Goal: Find contact information: Find contact information

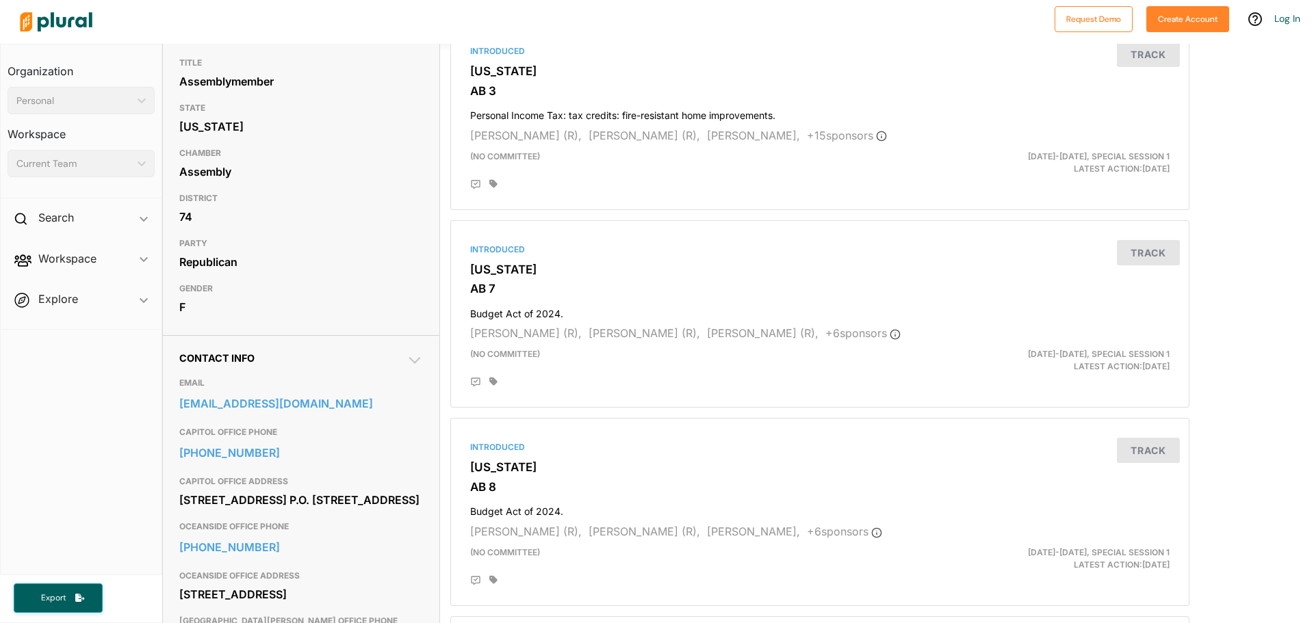
scroll to position [137, 0]
drag, startPoint x: 320, startPoint y: 519, endPoint x: 173, endPoint y: 502, distance: 148.1
click at [173, 502] on div "Contact Info EMAIL [EMAIL_ADDRESS][DOMAIN_NAME] CAPITOL OFFICE PHONE [PHONE_NUM…" at bounding box center [301, 532] width 276 height 396
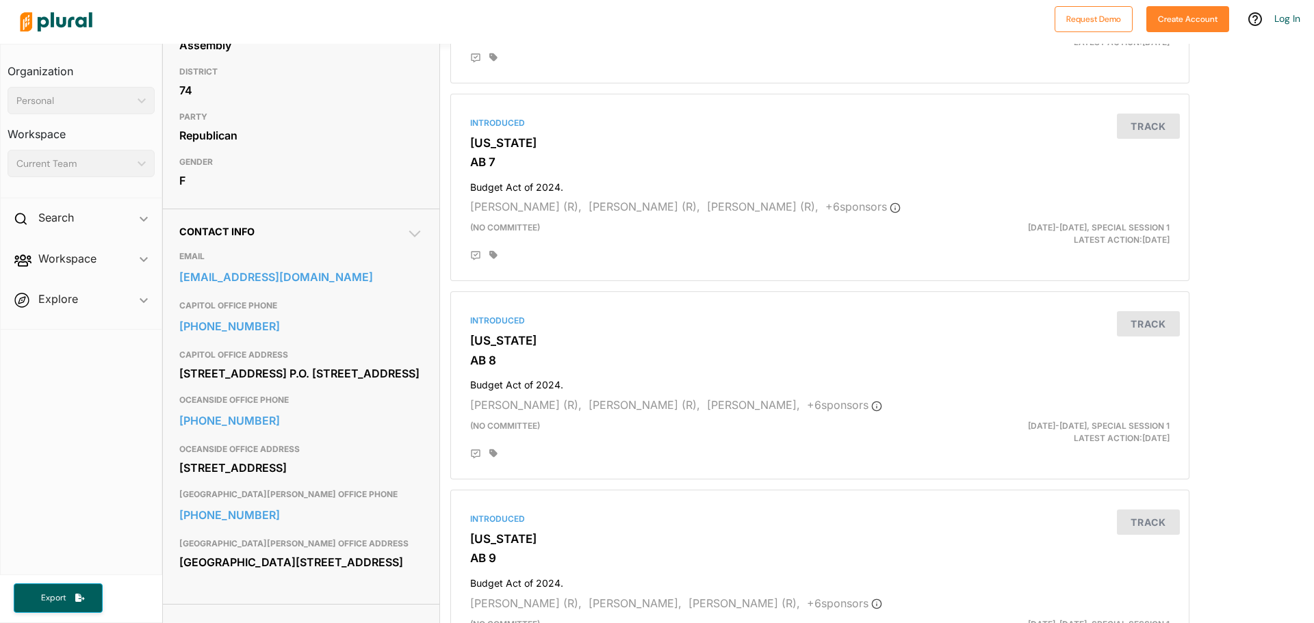
scroll to position [274, 0]
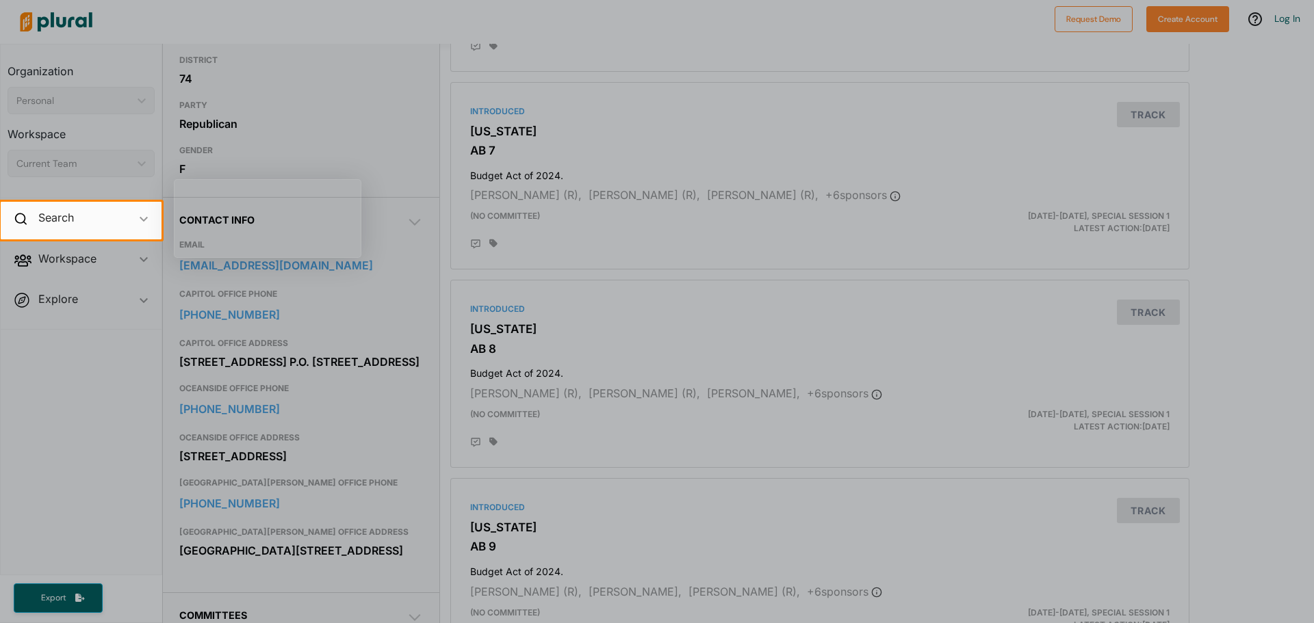
click at [369, 413] on div at bounding box center [657, 431] width 1314 height 384
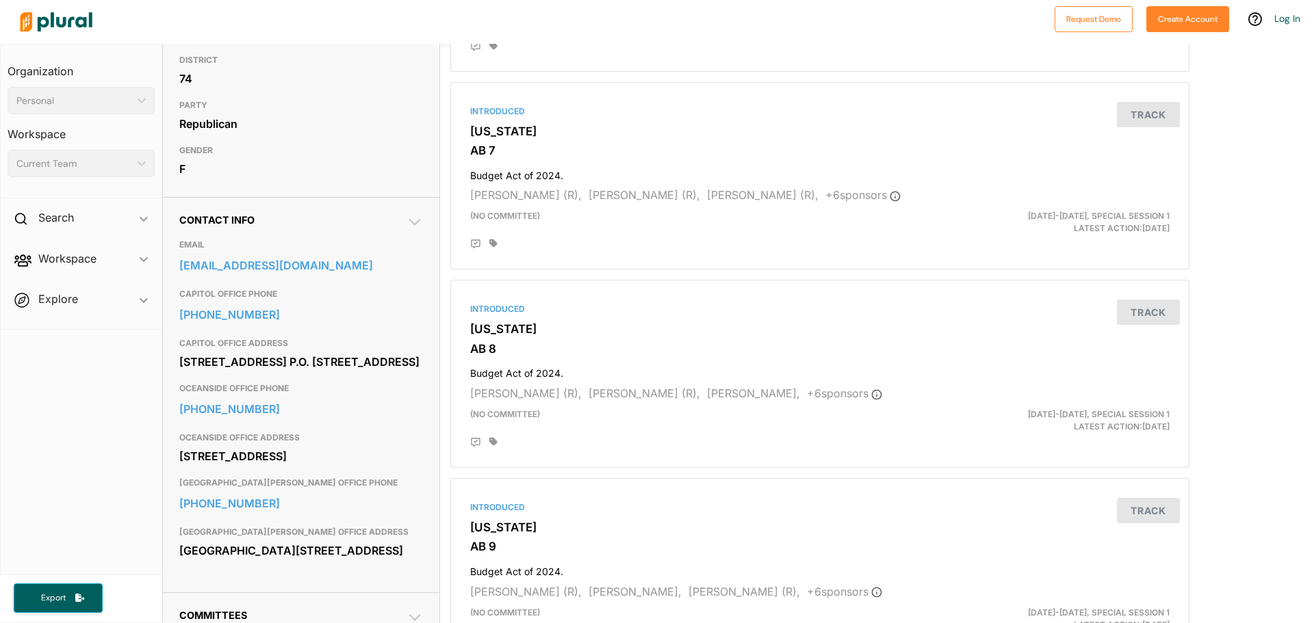
drag, startPoint x: 302, startPoint y: 492, endPoint x: 171, endPoint y: 477, distance: 131.6
click at [171, 477] on div "Contact Info EMAIL [EMAIL_ADDRESS][DOMAIN_NAME] CAPITOL OFFICE PHONE [PHONE_NUM…" at bounding box center [301, 395] width 276 height 396
copy div "2420 Vista Way Suite 112 Oceanside, CA 92054"
drag, startPoint x: 417, startPoint y: 266, endPoint x: 183, endPoint y: 274, distance: 234.2
click at [183, 274] on div "Contact Info EMAIL assemblymember.davies@assembly.ca.gov CAPITOL OFFICE PHONE 9…" at bounding box center [301, 395] width 276 height 396
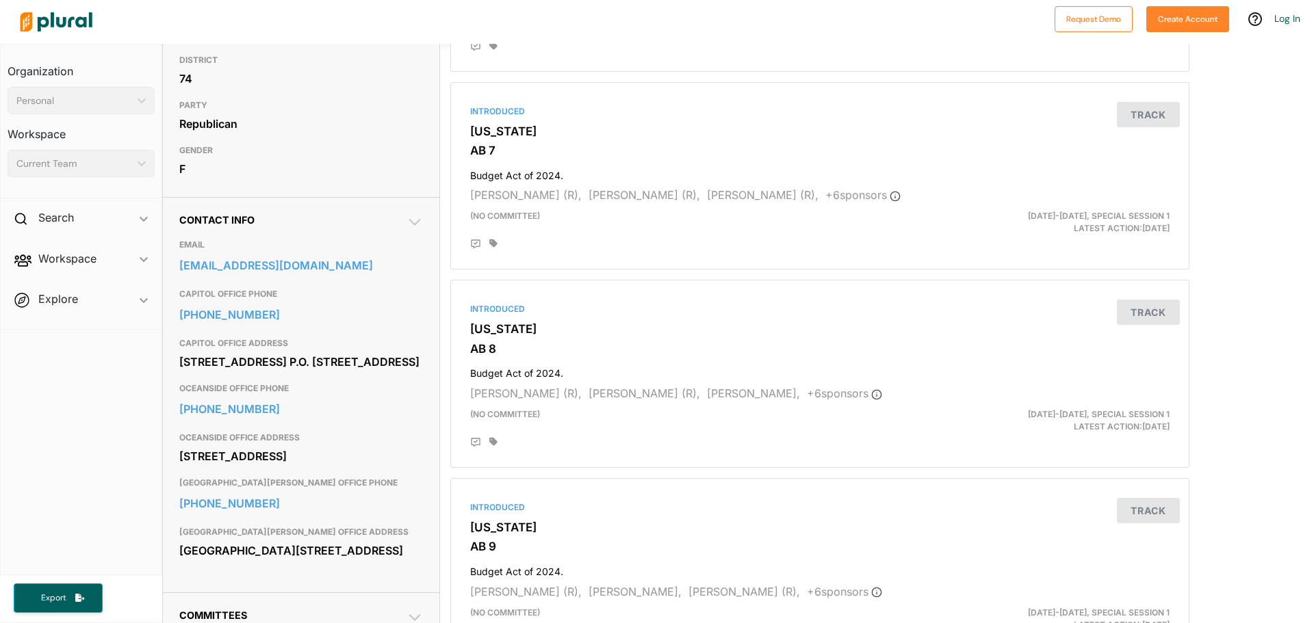
click at [158, 268] on span "Workspace ic_keyboard_arrow_down Members Bills Tags Saved Searches Activity" at bounding box center [81, 261] width 161 height 37
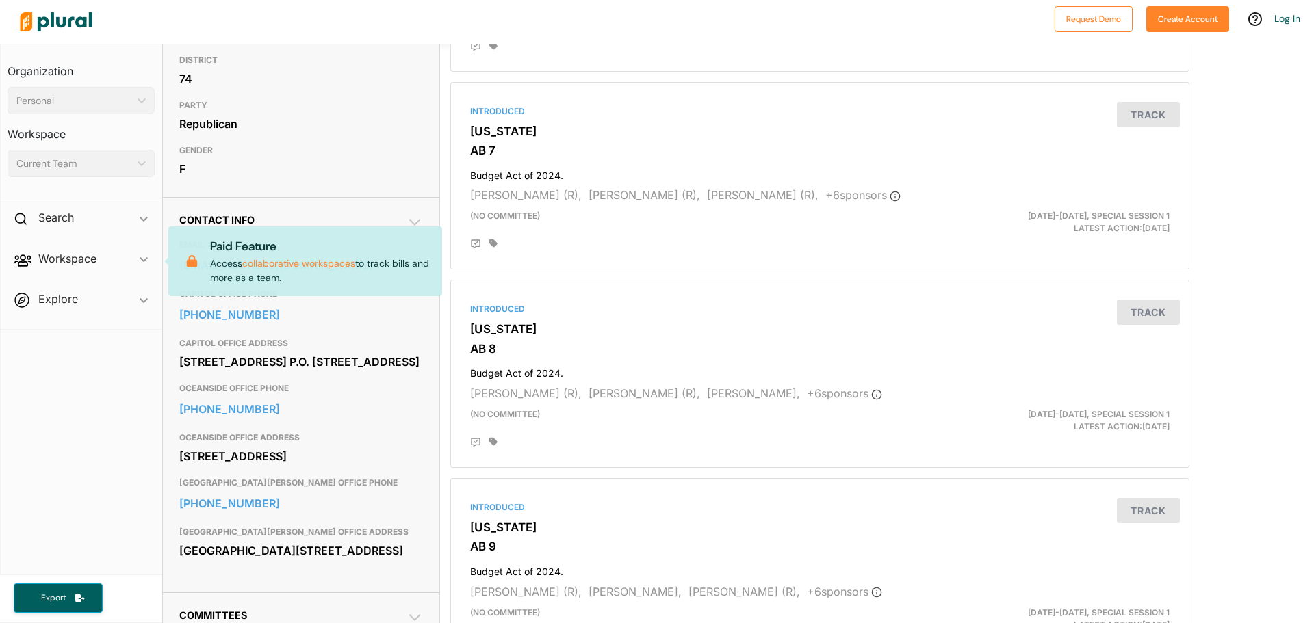
click at [141, 270] on span "Workspace ic_keyboard_arrow_down Members Bills Tags Saved Searches Activity Pai…" at bounding box center [81, 261] width 161 height 37
click at [403, 303] on div "916-319-2074" at bounding box center [301, 314] width 244 height 25
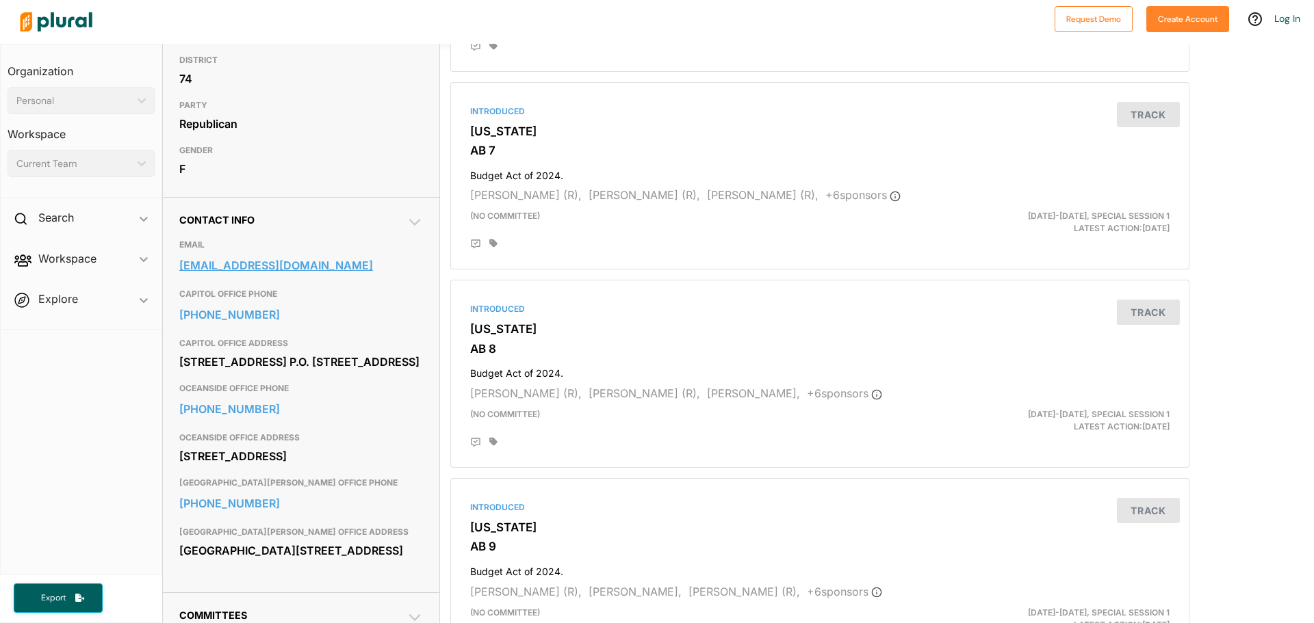
click at [400, 268] on link "assemblymember.davies@assembly.ca.gov" at bounding box center [301, 265] width 244 height 21
drag, startPoint x: 432, startPoint y: 269, endPoint x: 174, endPoint y: 269, distance: 258.0
click at [174, 269] on div "Contact Info EMAIL assemblymember.davies@assembly.ca.gov CAPITOL OFFICE PHONE 9…" at bounding box center [301, 395] width 276 height 396
copy link "assemblymember.davies@assembly.ca.gov"
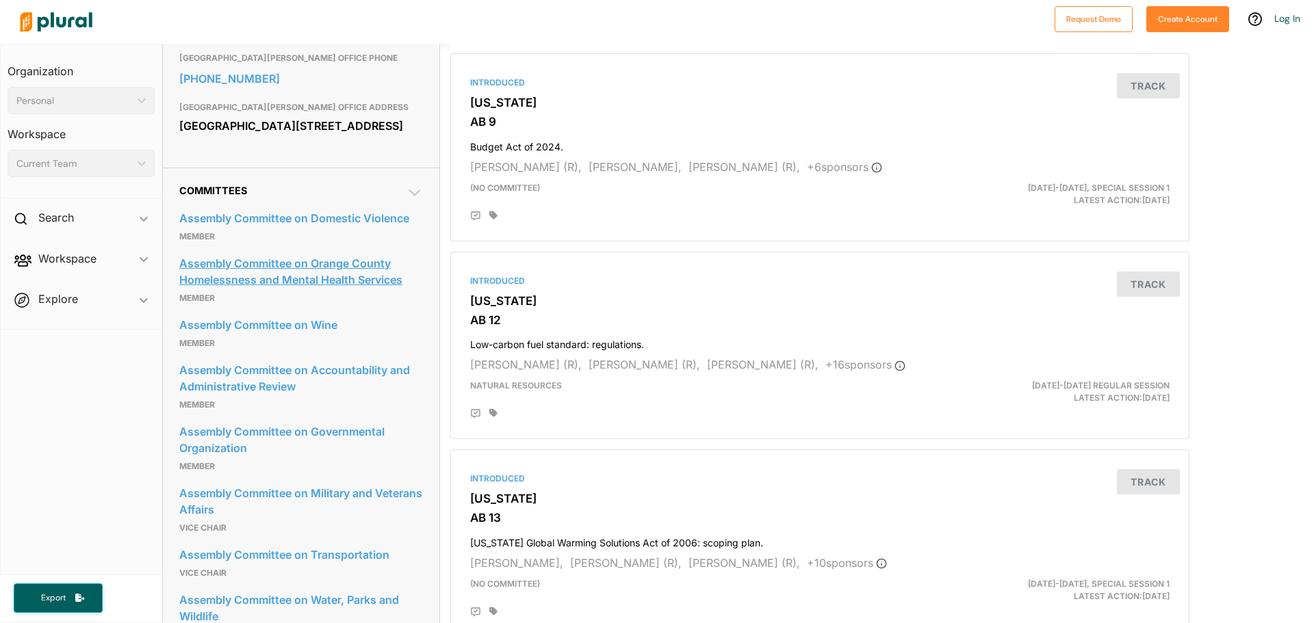
scroll to position [684, 0]
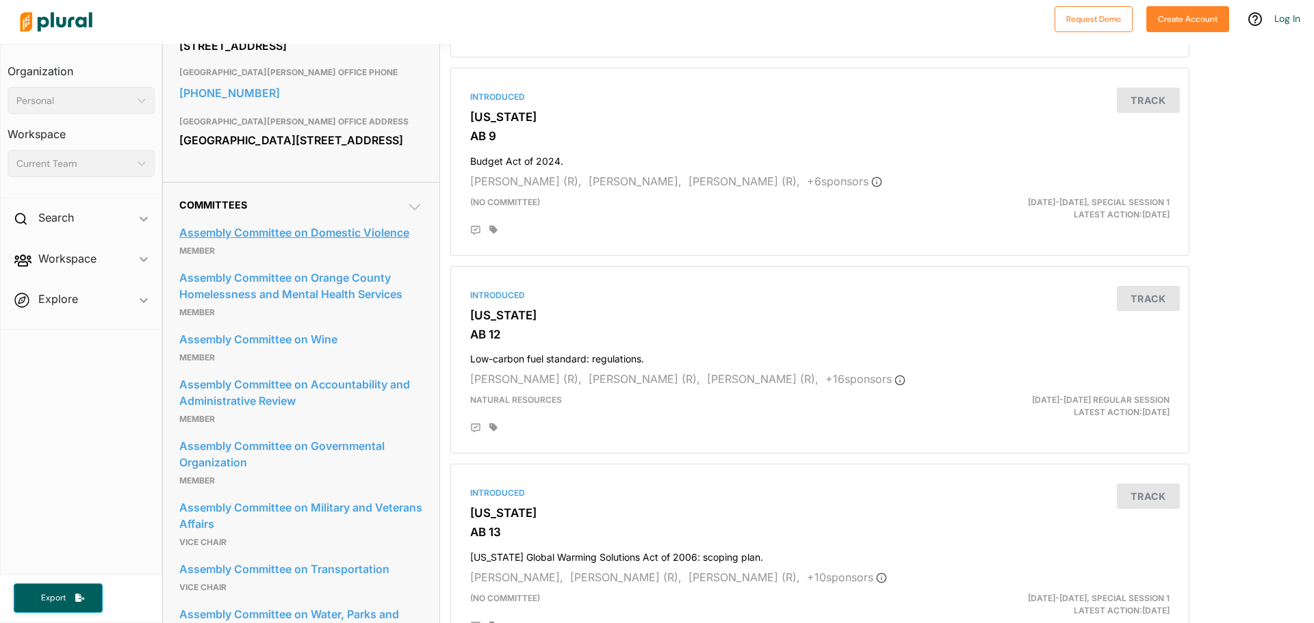
click at [308, 243] on link "Assembly Committee on Domestic Violence" at bounding box center [301, 232] width 244 height 21
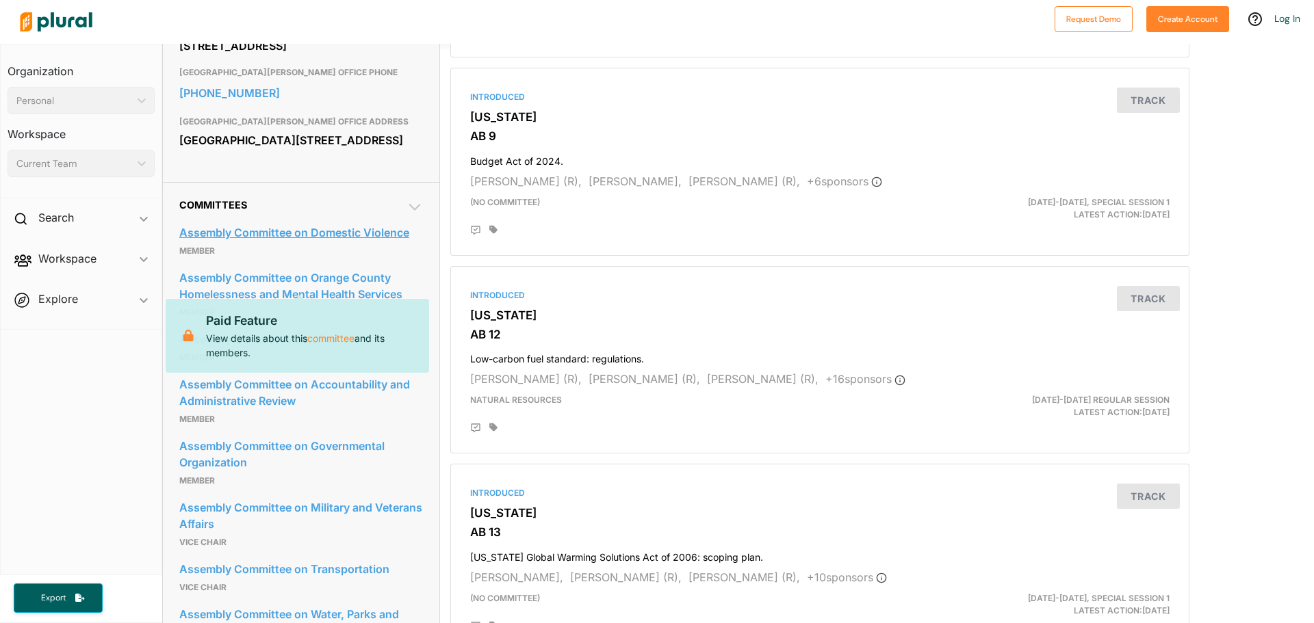
click at [362, 243] on link "Assembly Committee on Domestic Violence" at bounding box center [301, 232] width 244 height 21
click at [94, 393] on nav "Organization Personal ic_keyboard_arrow_down Personal Workspace Current Team ic…" at bounding box center [81, 310] width 162 height 532
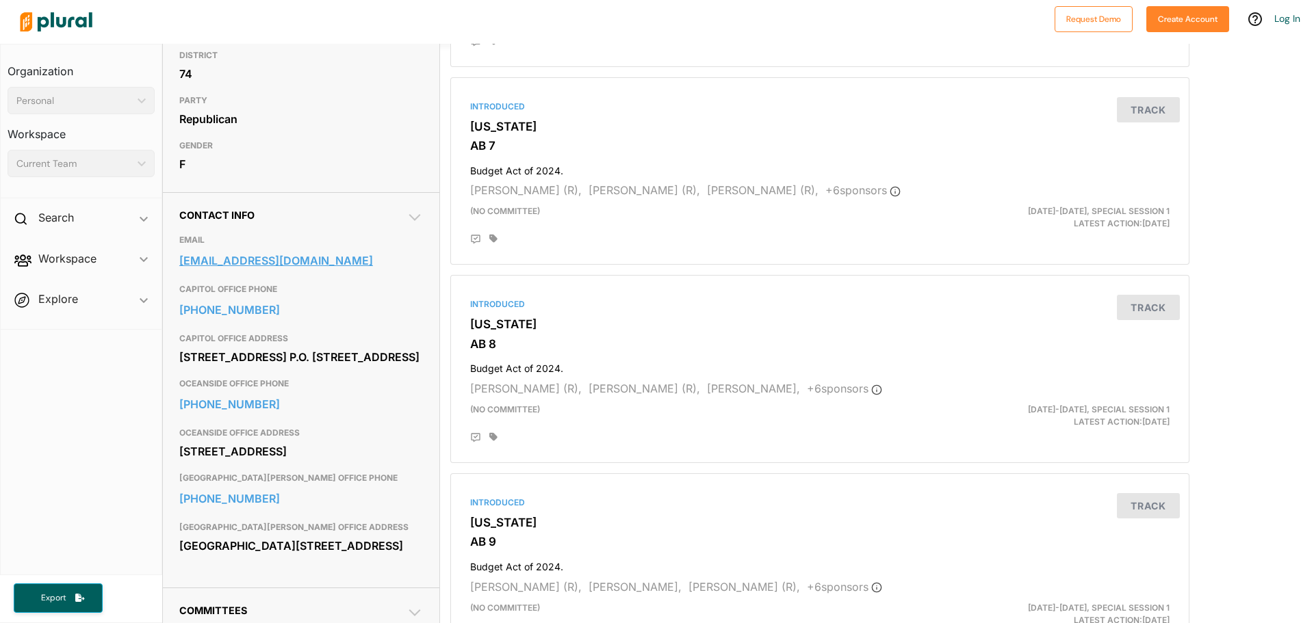
scroll to position [274, 0]
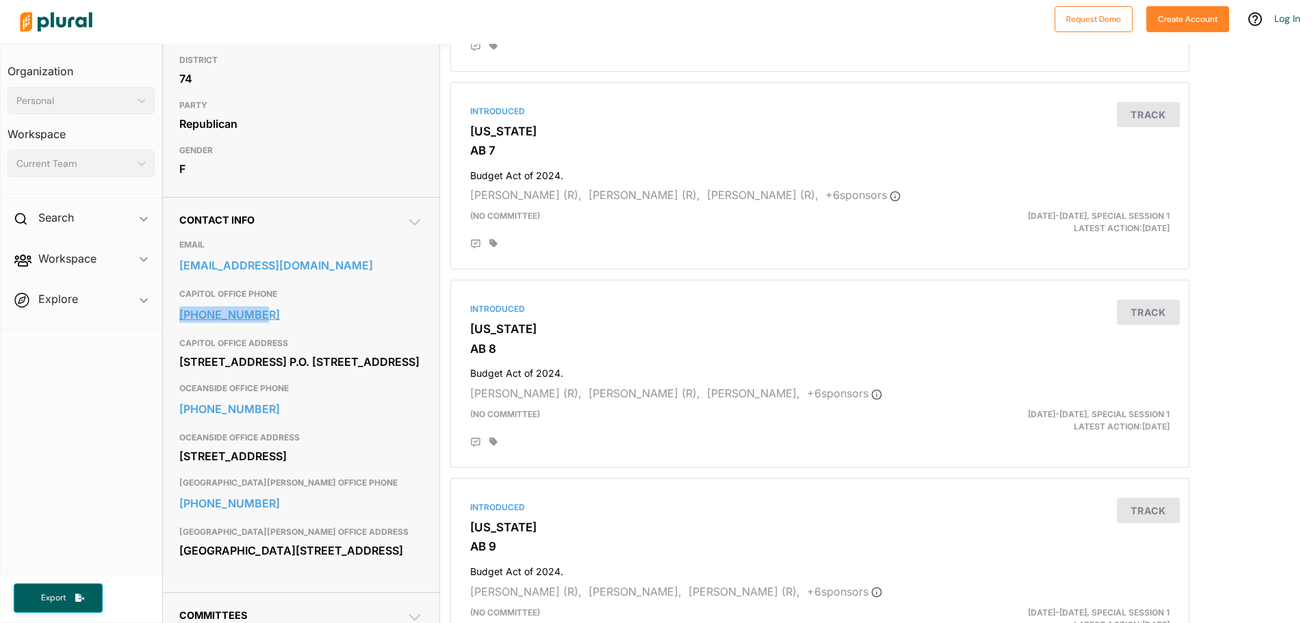
drag, startPoint x: 174, startPoint y: 316, endPoint x: 271, endPoint y: 313, distance: 97.2
click at [271, 313] on div "Contact Info EMAIL assemblymember.davies@assembly.ca.gov CAPITOL OFFICE PHONE 9…" at bounding box center [301, 395] width 276 height 396
copy link "916-319-2074"
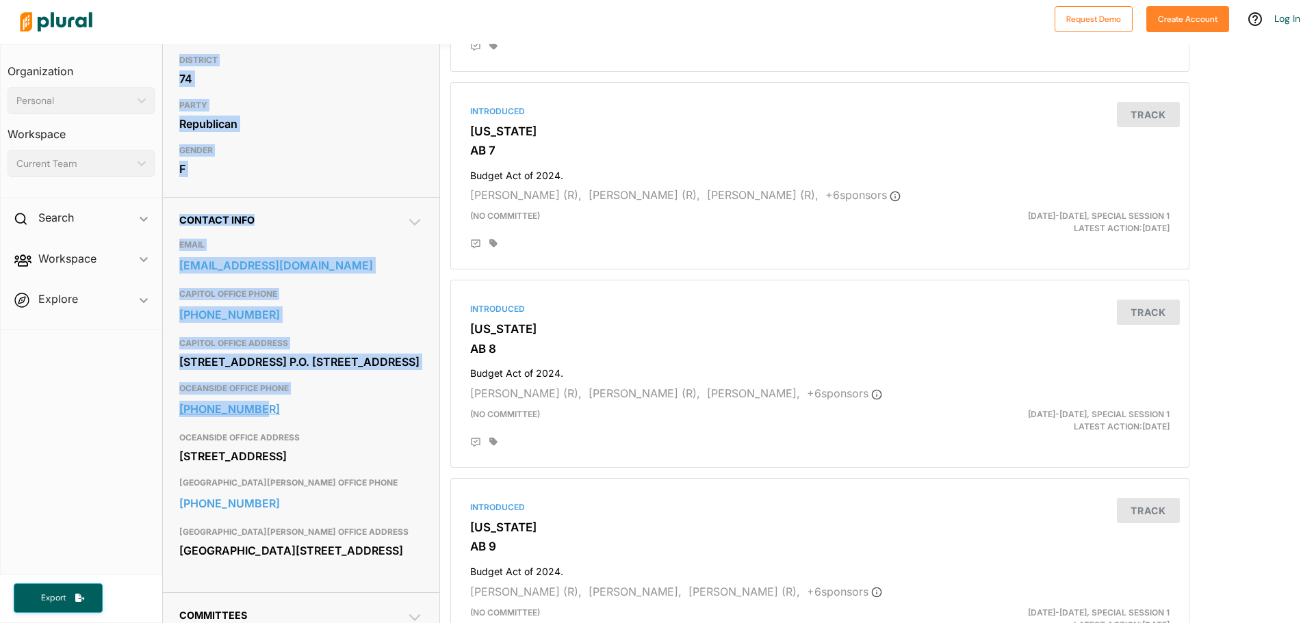
drag, startPoint x: 138, startPoint y: 427, endPoint x: 269, endPoint y: 420, distance: 130.9
click at [269, 420] on div "Organization Personal ic_keyboard_arrow_down Personal Workspace Current Team ic…" at bounding box center [657, 334] width 1314 height 580
click at [284, 419] on link "760-433-7400" at bounding box center [301, 409] width 244 height 21
click at [109, 428] on nav "Organization Personal ic_keyboard_arrow_down Personal Workspace Current Team ic…" at bounding box center [81, 310] width 162 height 532
drag, startPoint x: 144, startPoint y: 428, endPoint x: 228, endPoint y: 422, distance: 84.4
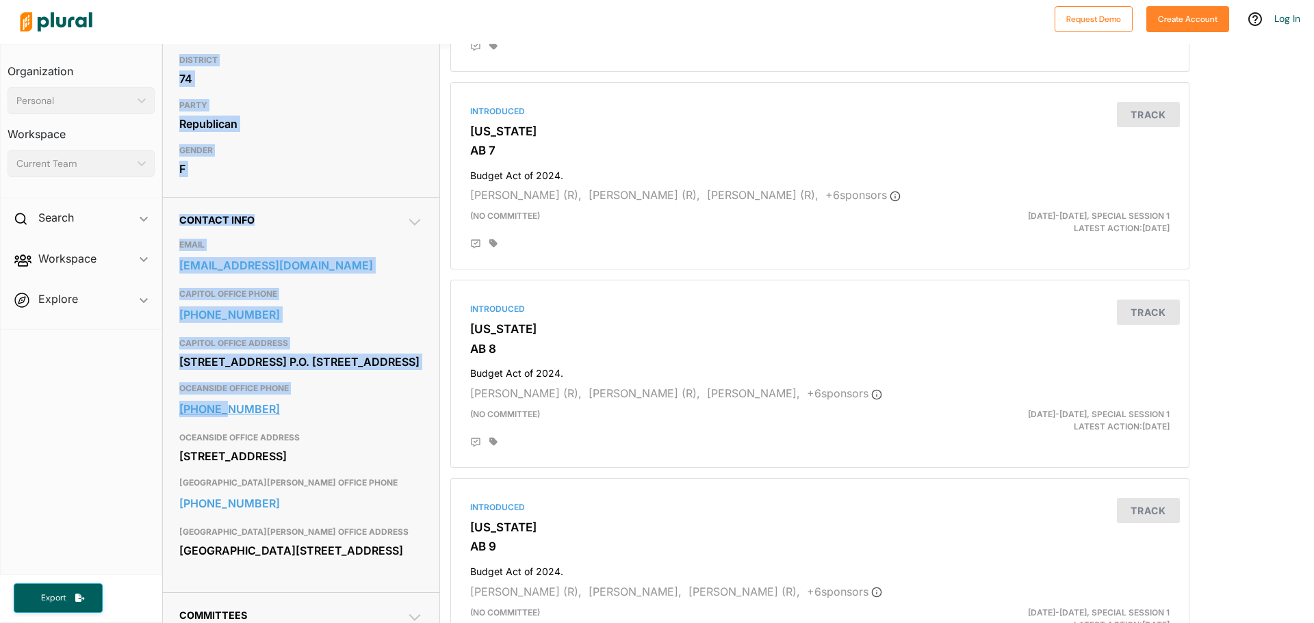
click at [228, 422] on div "Organization Personal ic_keyboard_arrow_down Personal Workspace Current Team ic…" at bounding box center [657, 334] width 1314 height 580
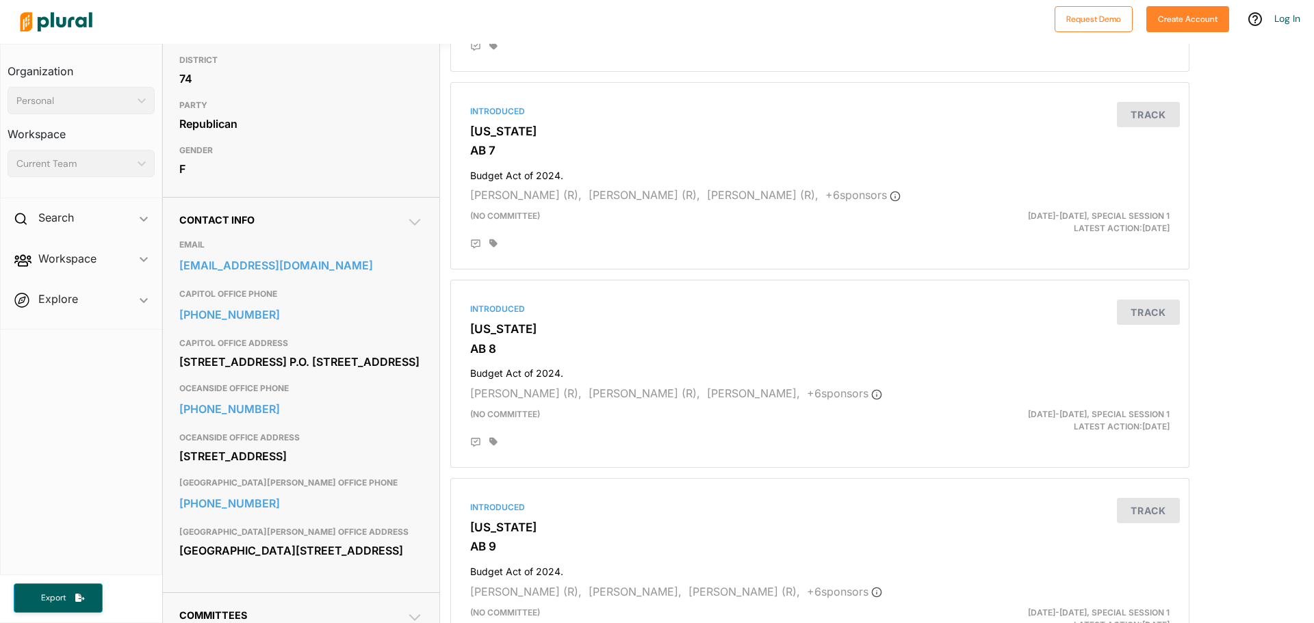
click at [144, 419] on nav "Organization Personal ic_keyboard_arrow_down Personal Workspace Current Team ic…" at bounding box center [81, 310] width 162 height 532
drag, startPoint x: 170, startPoint y: 424, endPoint x: 258, endPoint y: 426, distance: 88.3
click at [258, 426] on div "Contact Info EMAIL assemblymember.davies@assembly.ca.gov CAPITOL OFFICE PHONE 9…" at bounding box center [301, 395] width 276 height 396
copy link "760-433-7400"
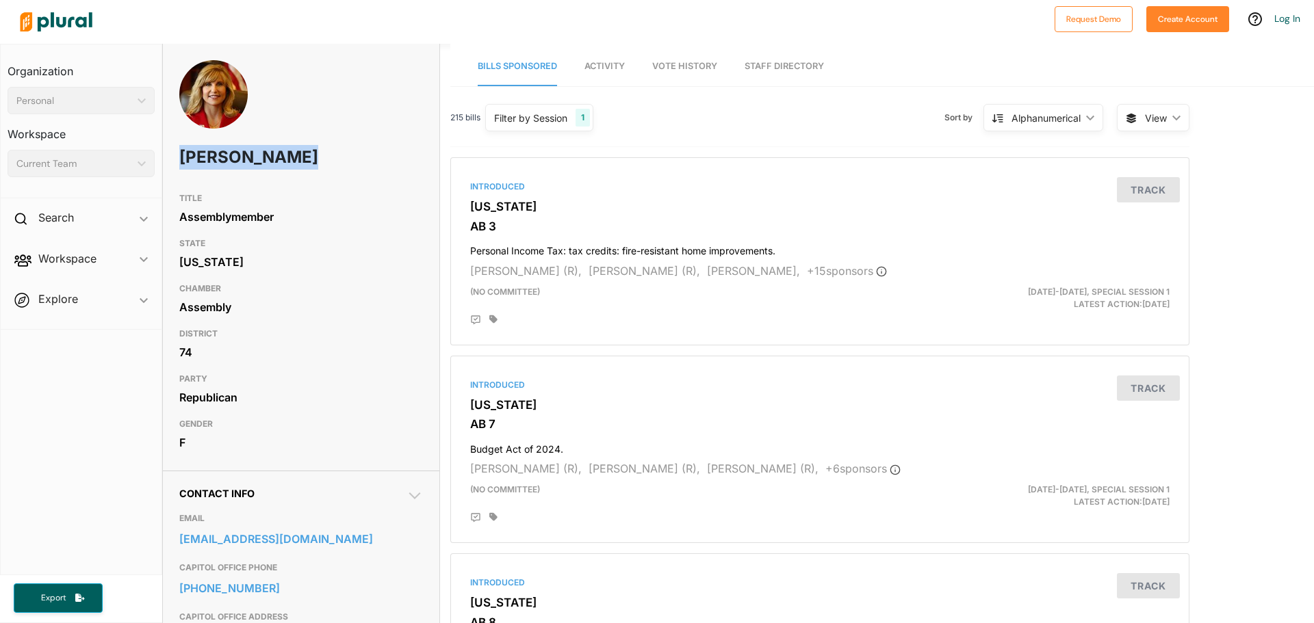
drag, startPoint x: 313, startPoint y: 157, endPoint x: 182, endPoint y: 143, distance: 131.5
click at [182, 143] on h1 "Laurie Davies" at bounding box center [252, 157] width 146 height 41
copy h1 "Laurie Davies"
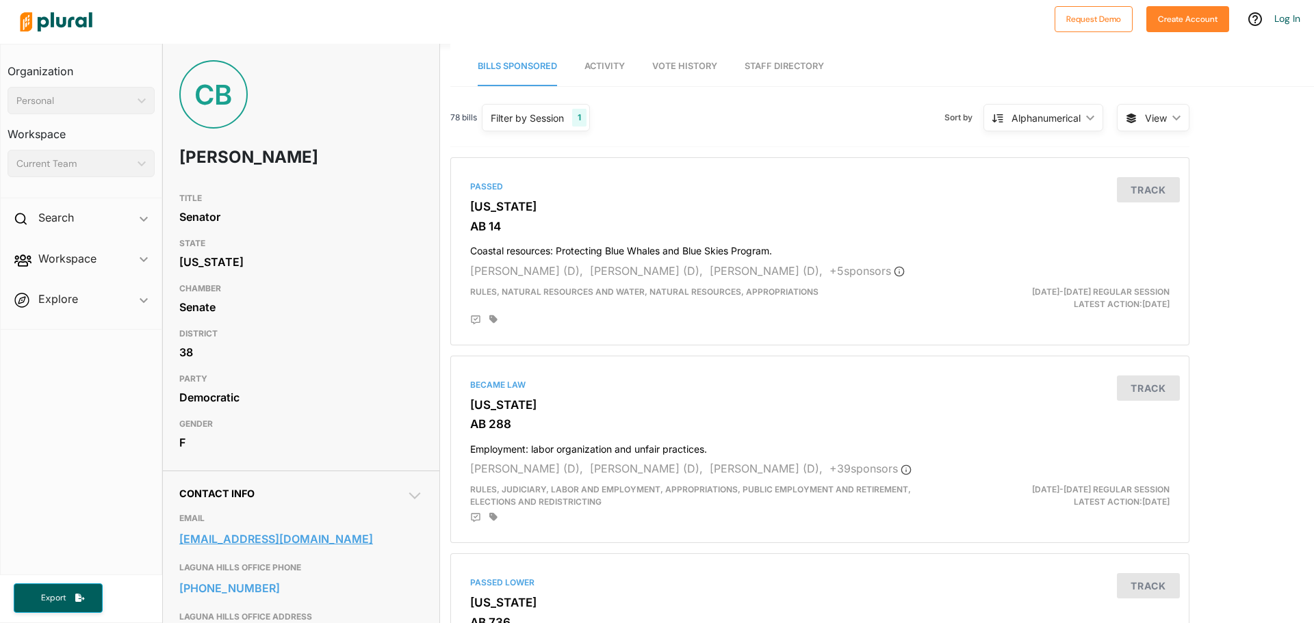
scroll to position [205, 0]
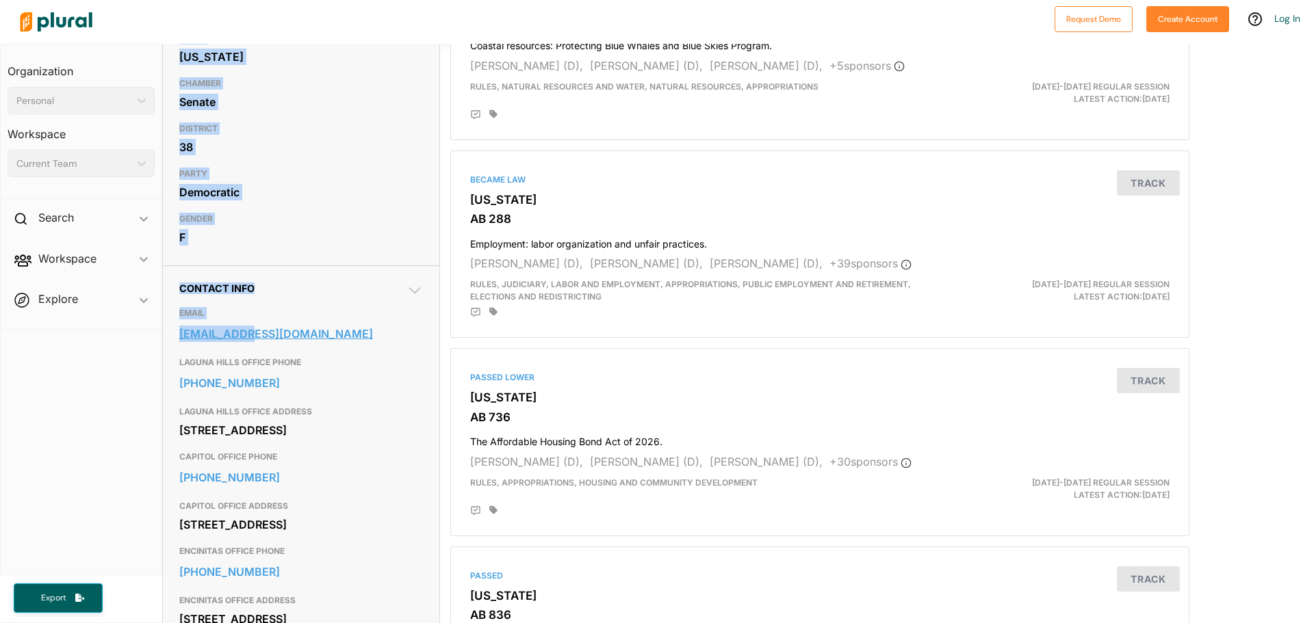
drag, startPoint x: 148, startPoint y: 358, endPoint x: 241, endPoint y: 362, distance: 92.5
click at [240, 362] on div "Organization Personal ic_keyboard_arrow_down Personal Workspace Current Team ic…" at bounding box center [657, 334] width 1314 height 580
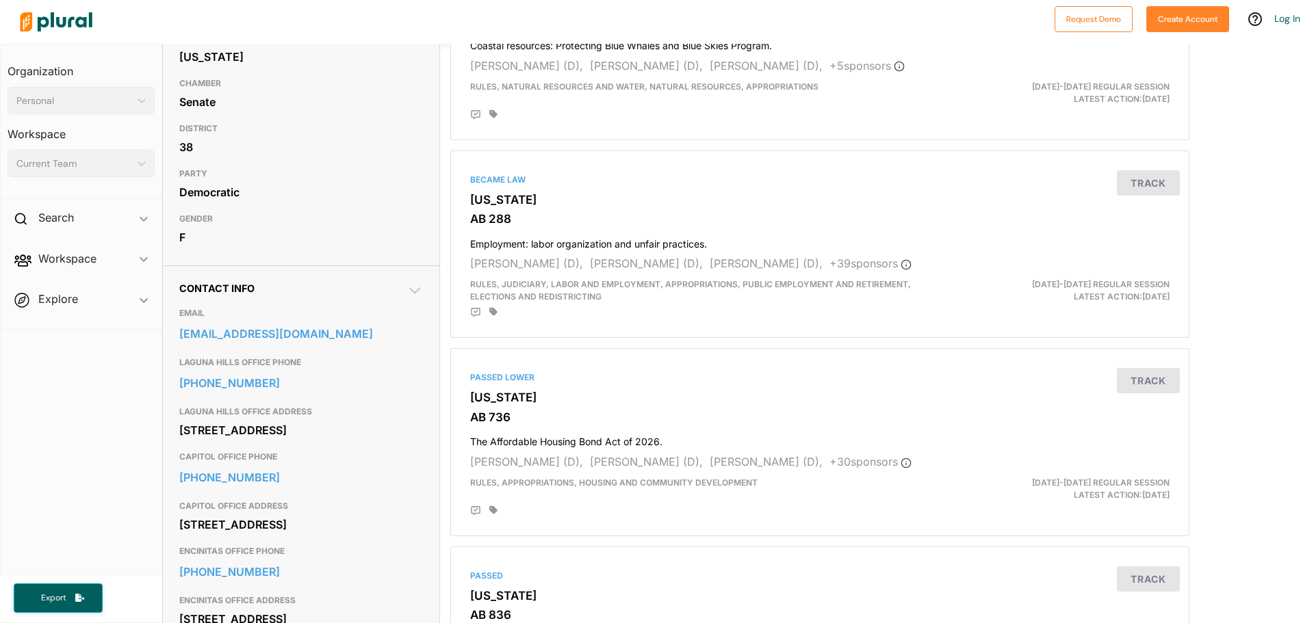
click at [110, 374] on nav "Organization Personal ic_keyboard_arrow_down Personal Workspace Current Team ic…" at bounding box center [81, 310] width 162 height 532
drag, startPoint x: 447, startPoint y: 365, endPoint x: 376, endPoint y: 362, distance: 71.2
drag, startPoint x: 60, startPoint y: 386, endPoint x: 105, endPoint y: 380, distance: 45.6
click at [60, 387] on nav "Organization Personal ic_keyboard_arrow_down Personal Workspace Current Team ic…" at bounding box center [81, 310] width 162 height 532
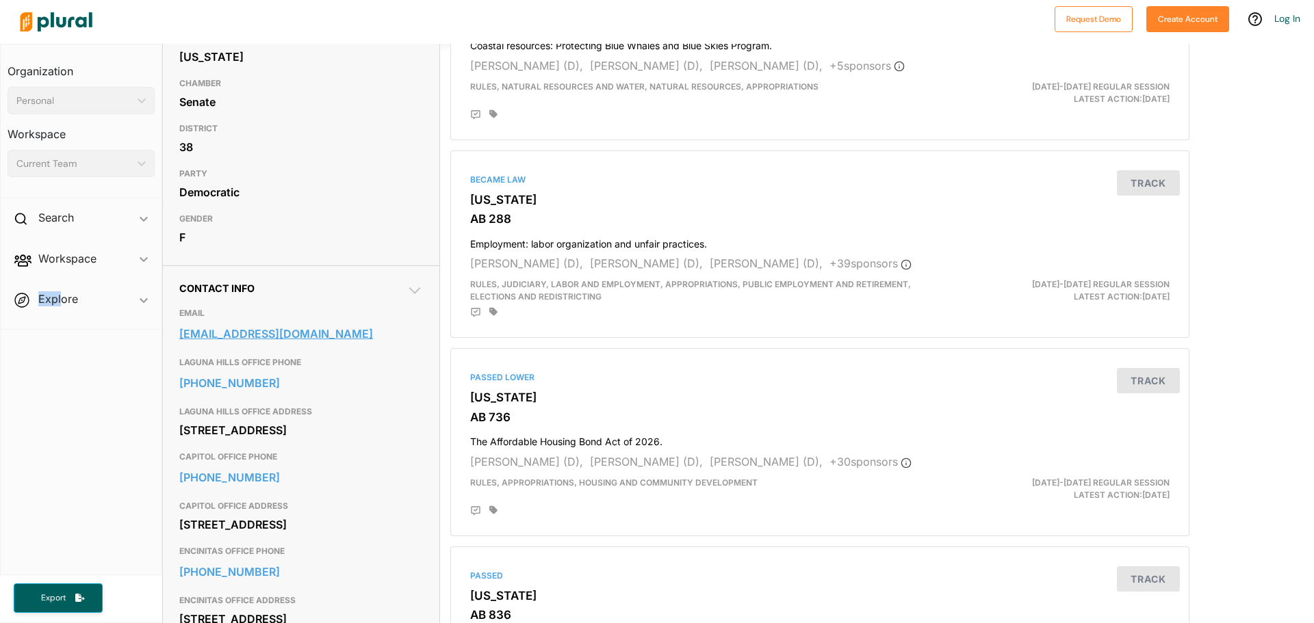
drag, startPoint x: 403, startPoint y: 357, endPoint x: 181, endPoint y: 356, distance: 222.4
click at [177, 357] on div "Contact Info EMAIL [EMAIL_ADDRESS][DOMAIN_NAME] [GEOGRAPHIC_DATA] OFFICE PHONE …" at bounding box center [301, 464] width 276 height 396
copy link "[EMAIL_ADDRESS][DOMAIN_NAME]"
click at [120, 471] on nav "Organization Personal ic_keyboard_arrow_down Personal Workspace Current Team ic…" at bounding box center [81, 310] width 162 height 532
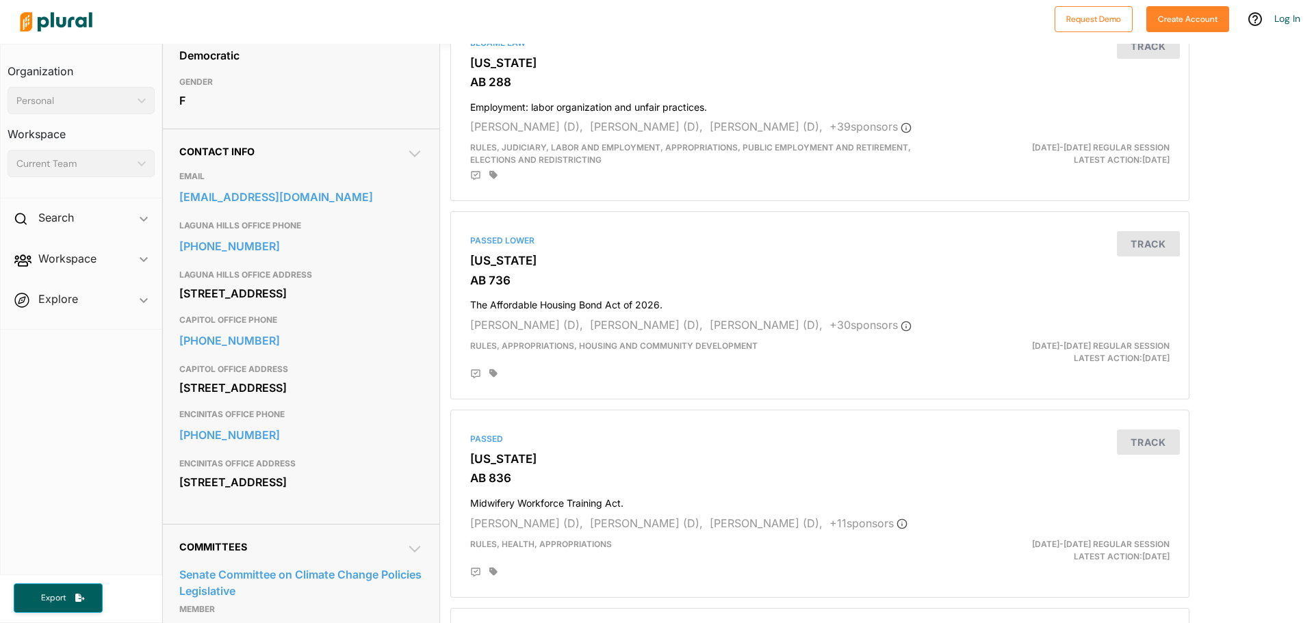
scroll to position [479, 0]
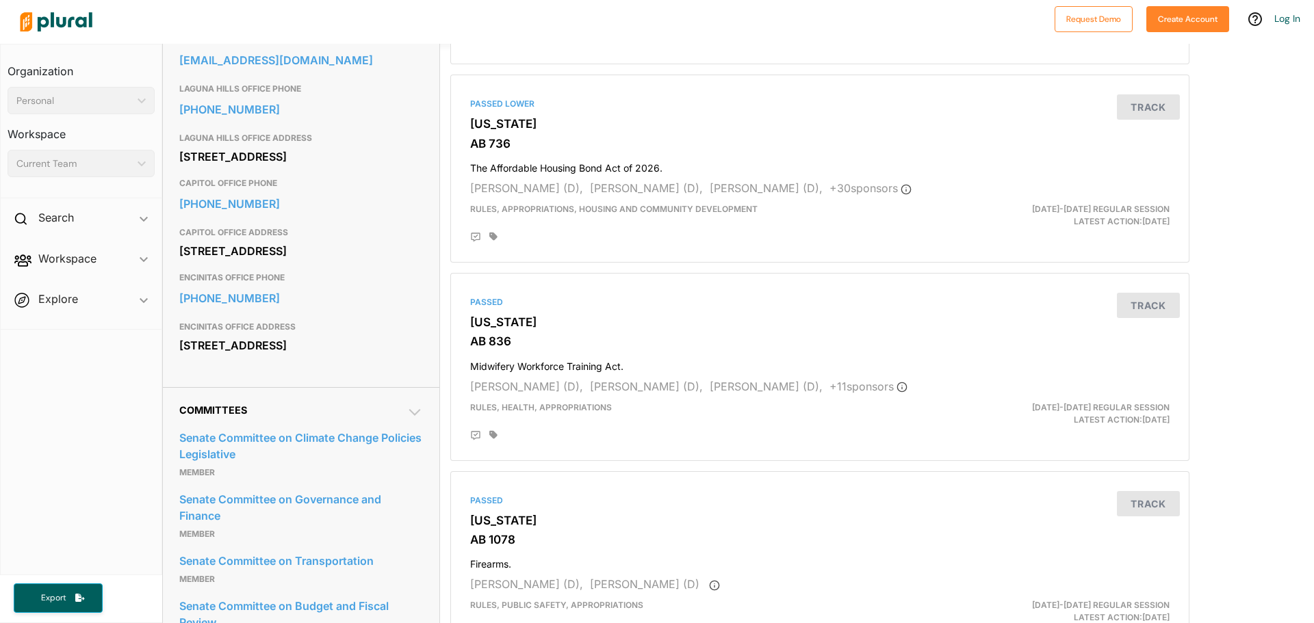
drag, startPoint x: 324, startPoint y: 431, endPoint x: 176, endPoint y: 409, distance: 150.1
click at [176, 387] on div "Contact Info EMAIL [EMAIL_ADDRESS][DOMAIN_NAME] [GEOGRAPHIC_DATA] OFFICE PHONE …" at bounding box center [301, 190] width 276 height 396
copy div "[STREET_ADDRESS]"
drag, startPoint x: 324, startPoint y: 368, endPoint x: 175, endPoint y: 356, distance: 149.7
click at [175, 356] on div "Contact Info EMAIL [EMAIL_ADDRESS][DOMAIN_NAME] [GEOGRAPHIC_DATA] OFFICE PHONE …" at bounding box center [301, 190] width 276 height 396
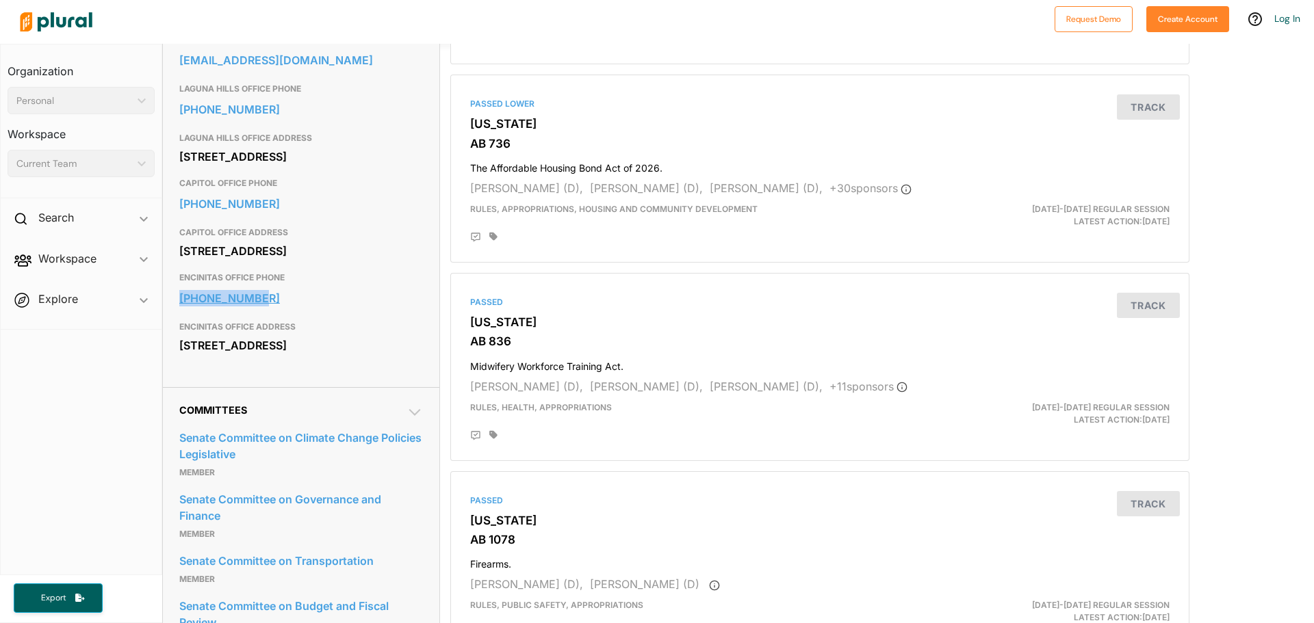
copy link "[PHONE_NUMBER]"
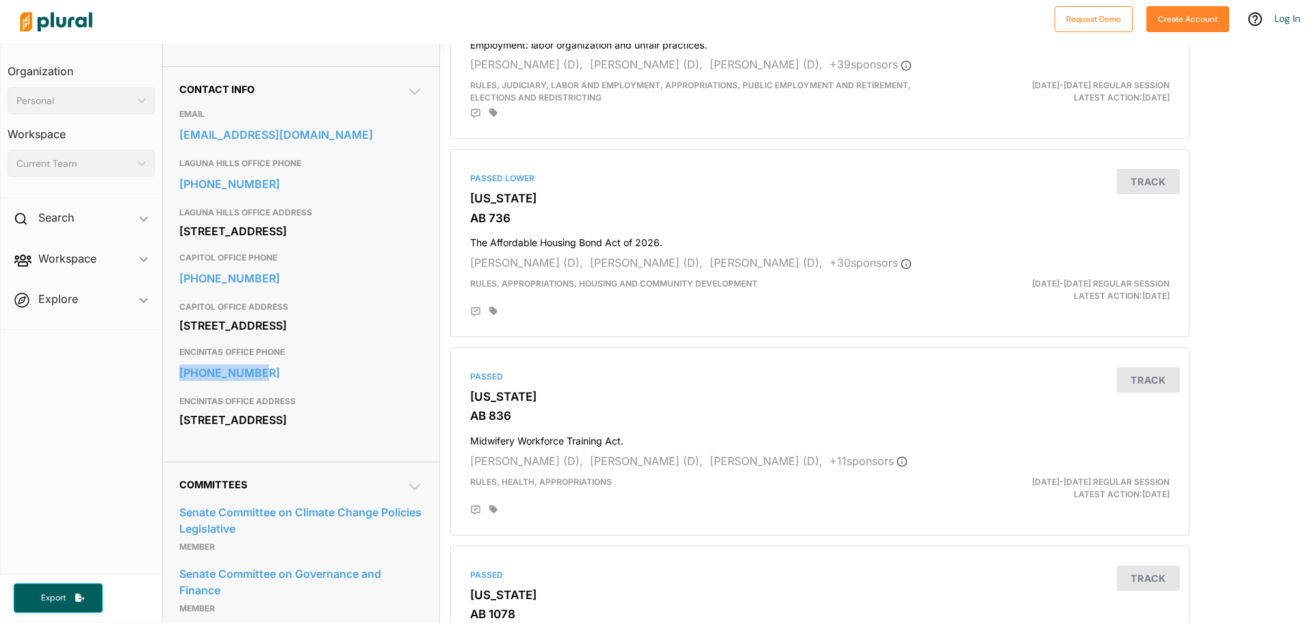
scroll to position [274, 0]
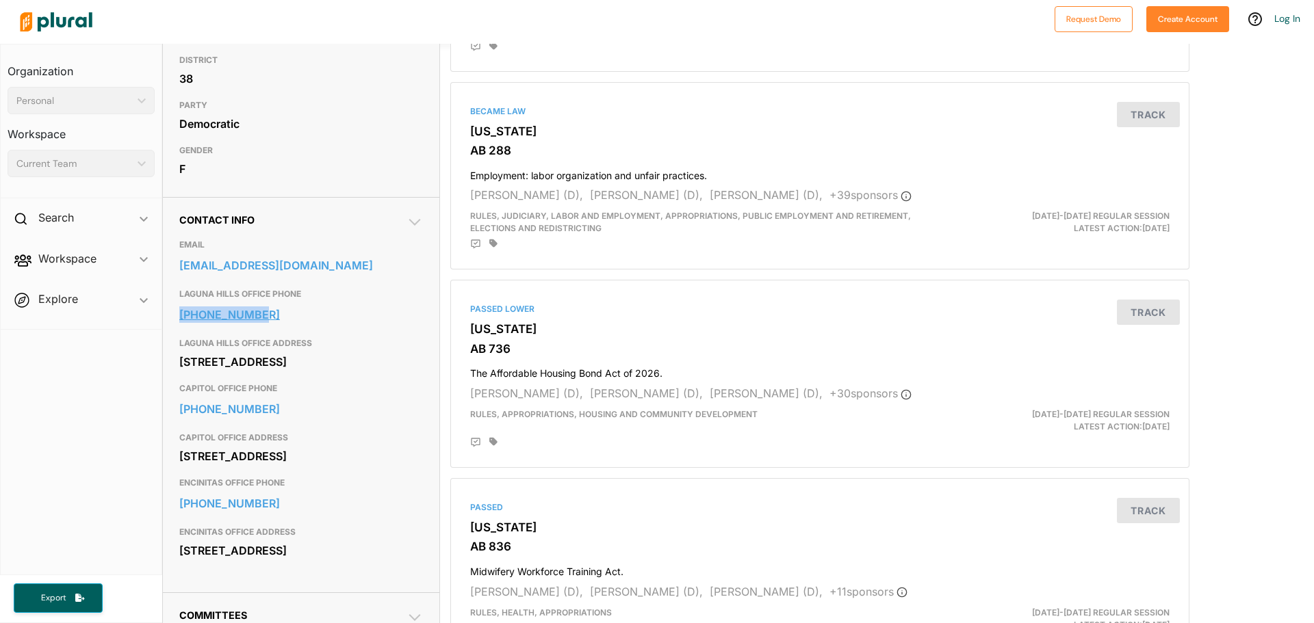
drag, startPoint x: 394, startPoint y: 351, endPoint x: 181, endPoint y: 337, distance: 213.9
click at [181, 331] on div "[GEOGRAPHIC_DATA] OFFICE PHONE [PHONE_NUMBER]" at bounding box center [301, 306] width 244 height 49
copy link "[PHONE_NUMBER]"
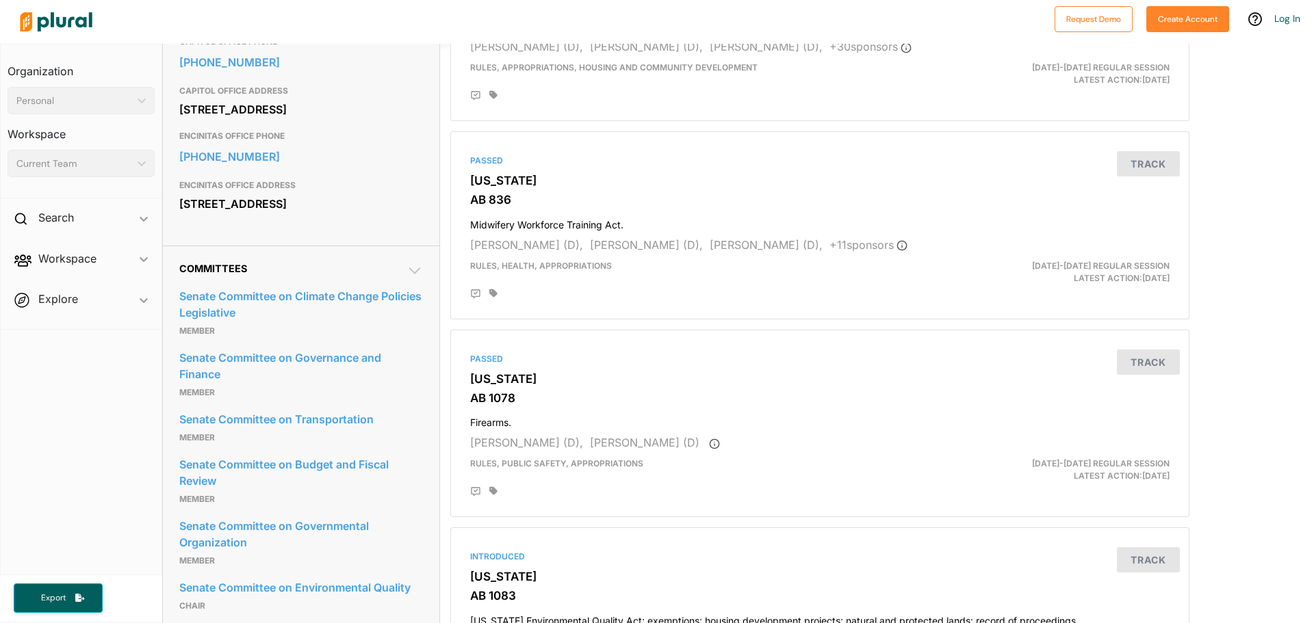
scroll to position [821, 0]
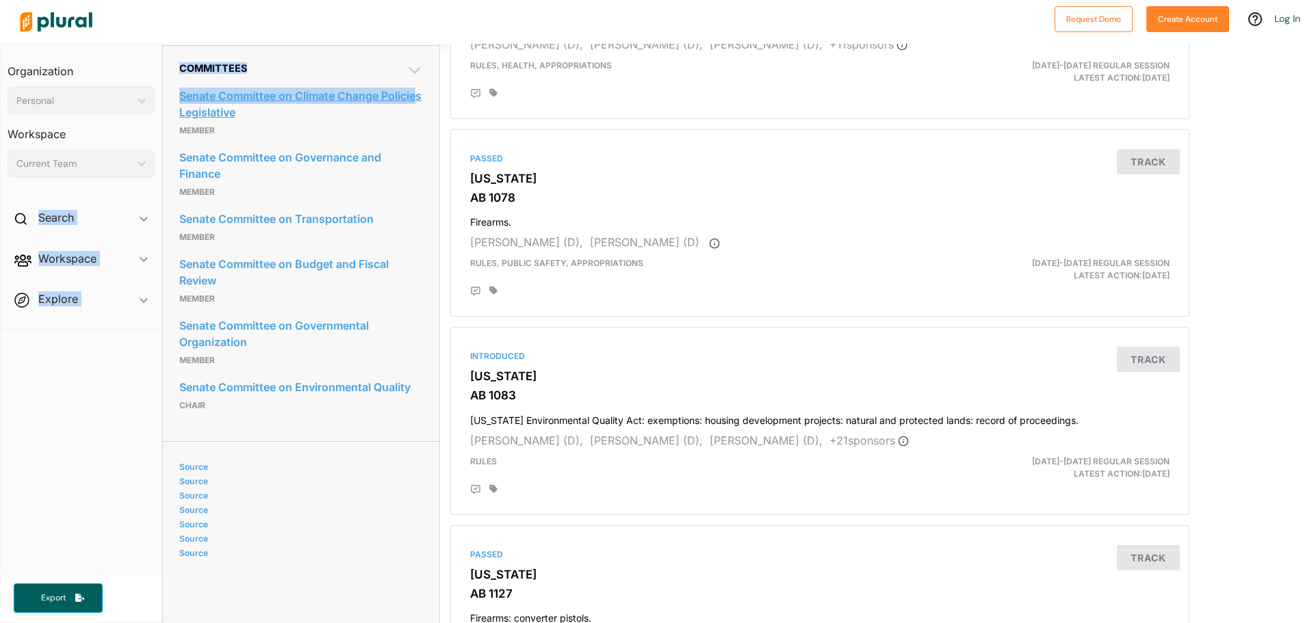
drag, startPoint x: 159, startPoint y: 159, endPoint x: 211, endPoint y: 184, distance: 57.5
click at [212, 184] on div "Organization Personal ic_keyboard_arrow_down Personal Workspace Current Team ic…" at bounding box center [657, 334] width 1314 height 580
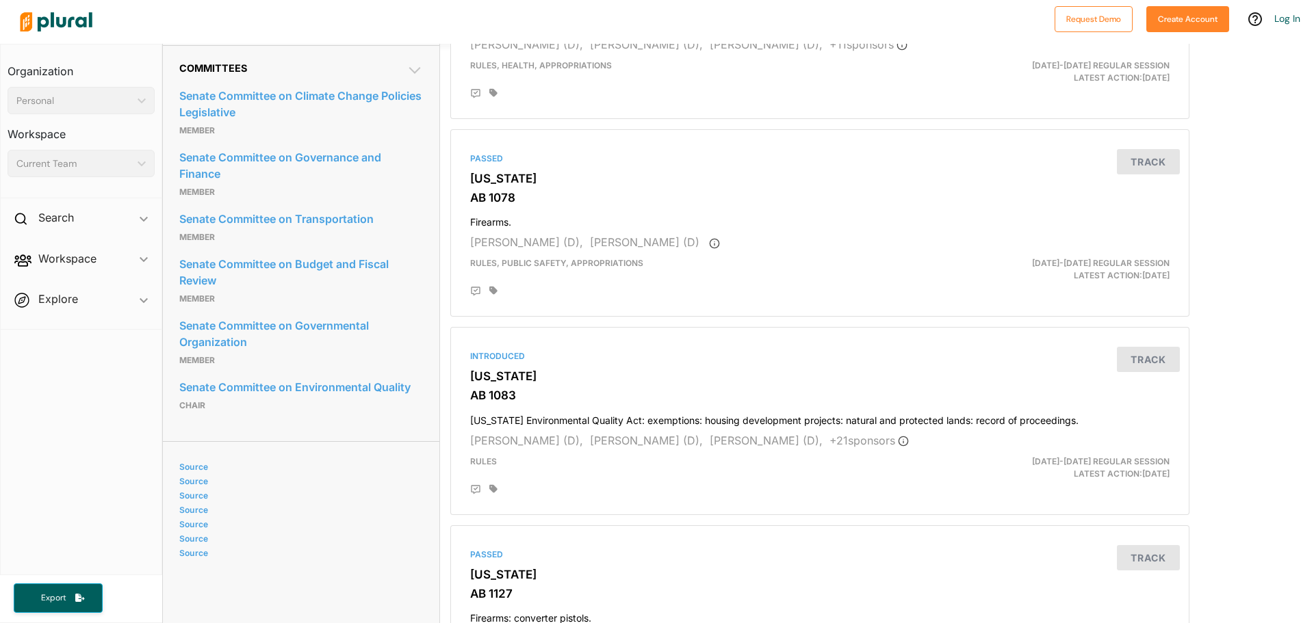
click at [140, 182] on div "Organization Personal ic_keyboard_arrow_down Personal Workspace Current Team ic…" at bounding box center [81, 121] width 161 height 154
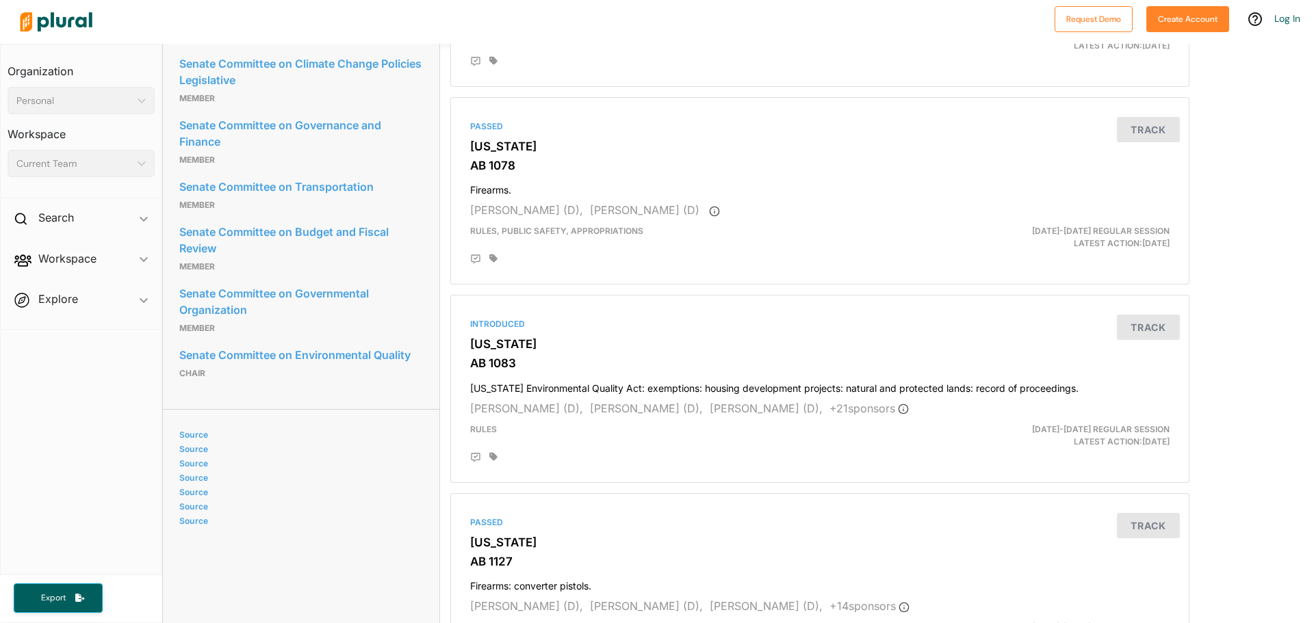
scroll to position [831, 0]
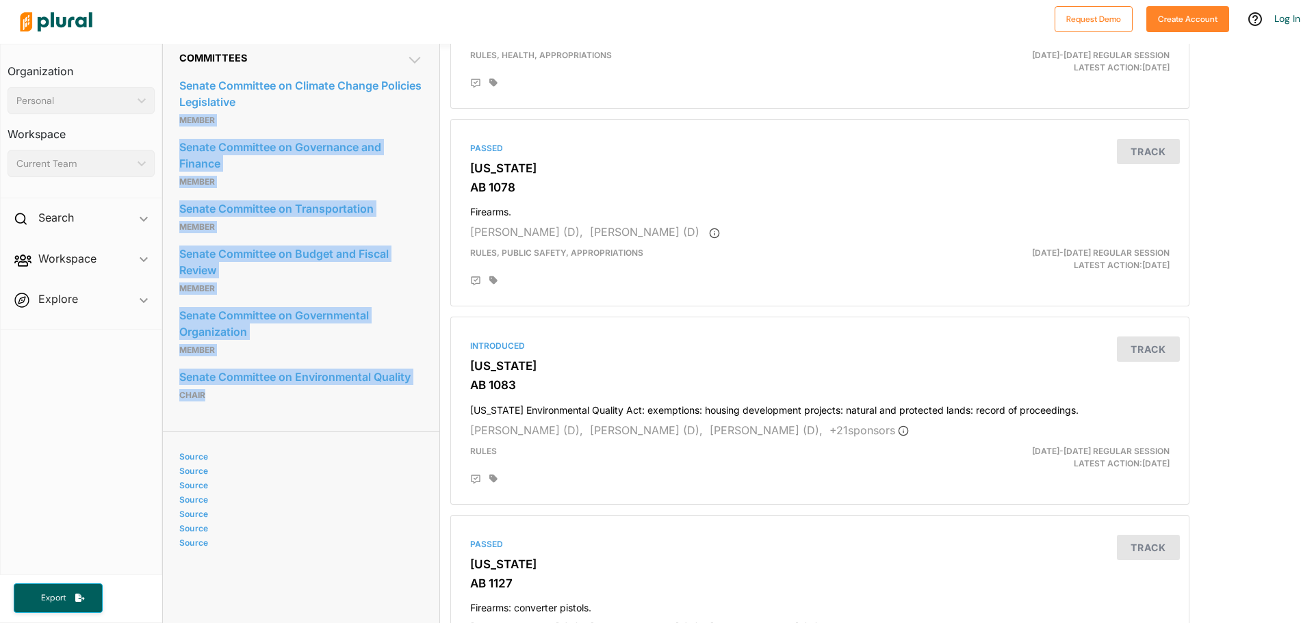
drag, startPoint x: 293, startPoint y: 362, endPoint x: 179, endPoint y: 191, distance: 205.7
click at [179, 191] on div "Committees Senate Committee on Climate Change Policies Legislative Member Senat…" at bounding box center [301, 233] width 276 height 396
copy div "Member Senate Committee on Governance and Finance Member Senate Committee on Tr…"
